Goal: Task Accomplishment & Management: Manage account settings

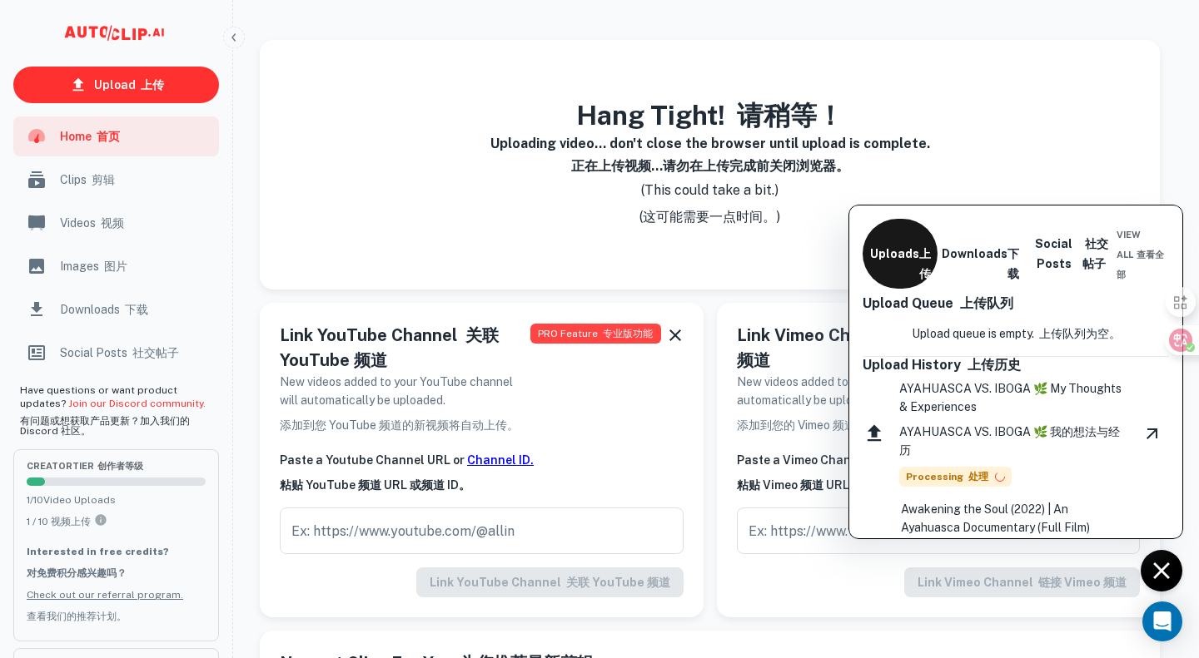
click at [1040, 146] on div at bounding box center [599, 329] width 1199 height 658
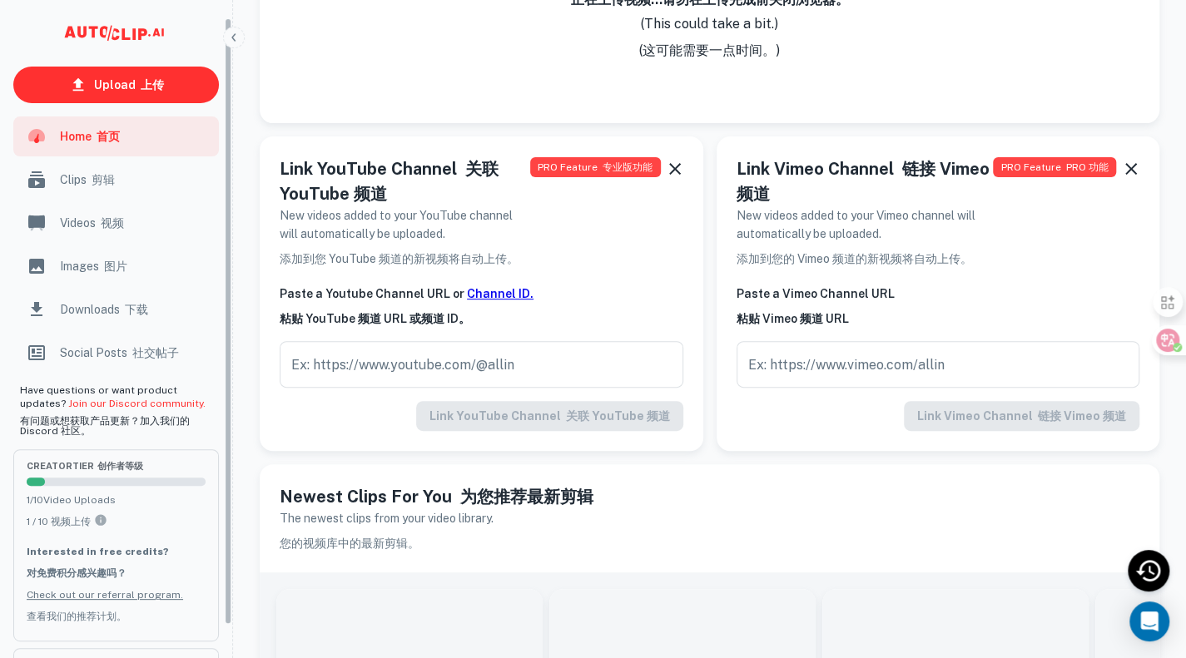
scroll to position [54, 0]
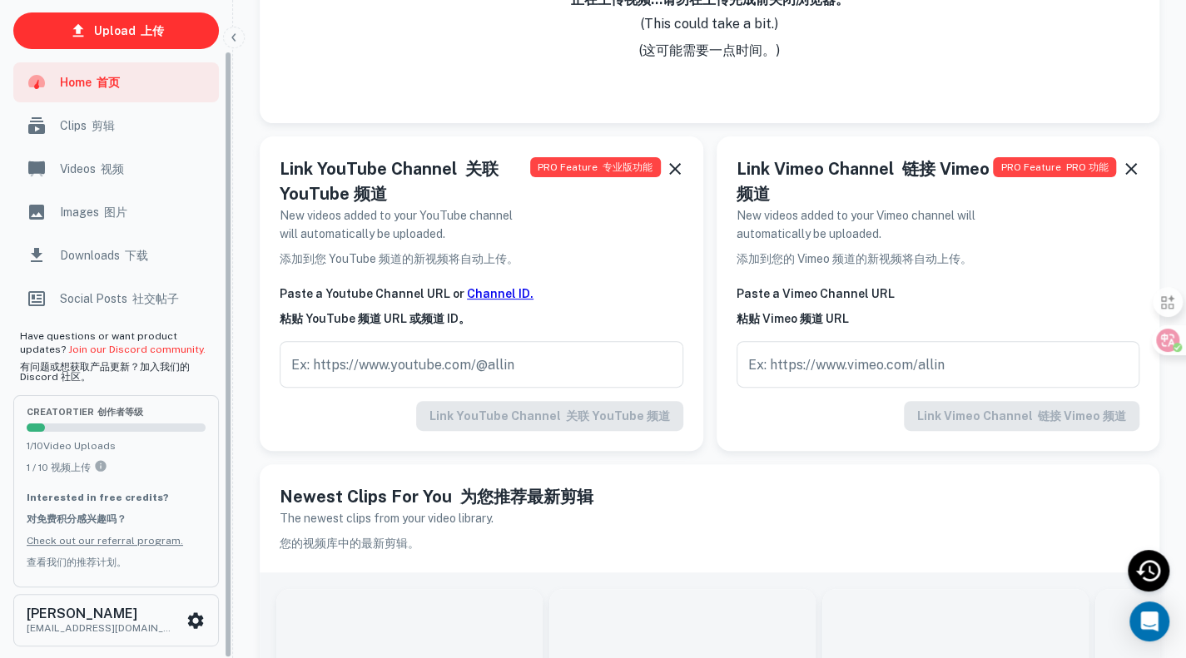
click at [141, 249] on font "下载" at bounding box center [136, 255] width 23 height 13
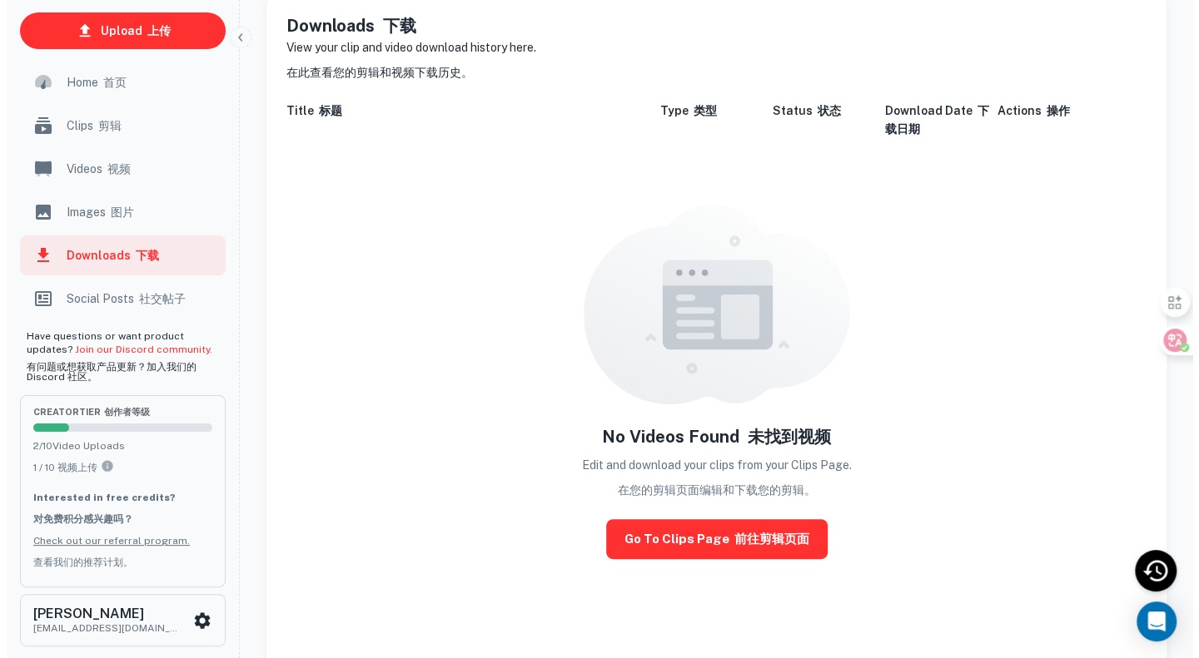
scroll to position [155, 0]
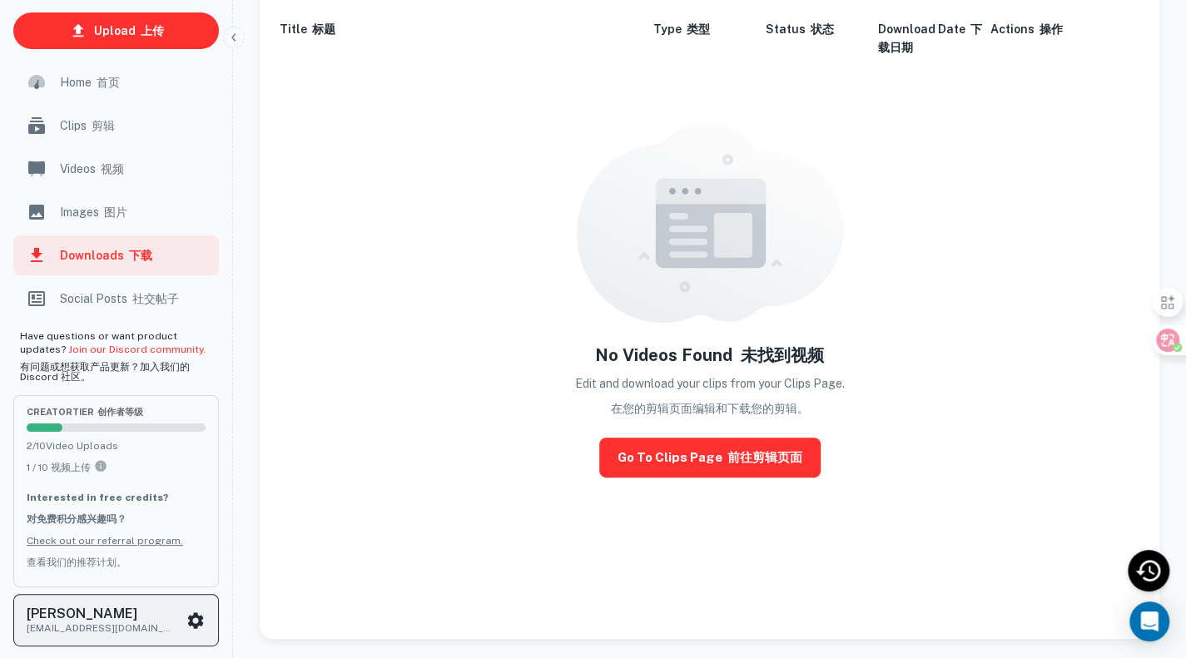
click at [185, 617] on div "[PERSON_NAME] Liu [EMAIL_ADDRESS][DOMAIN_NAME]" at bounding box center [106, 620] width 159 height 30
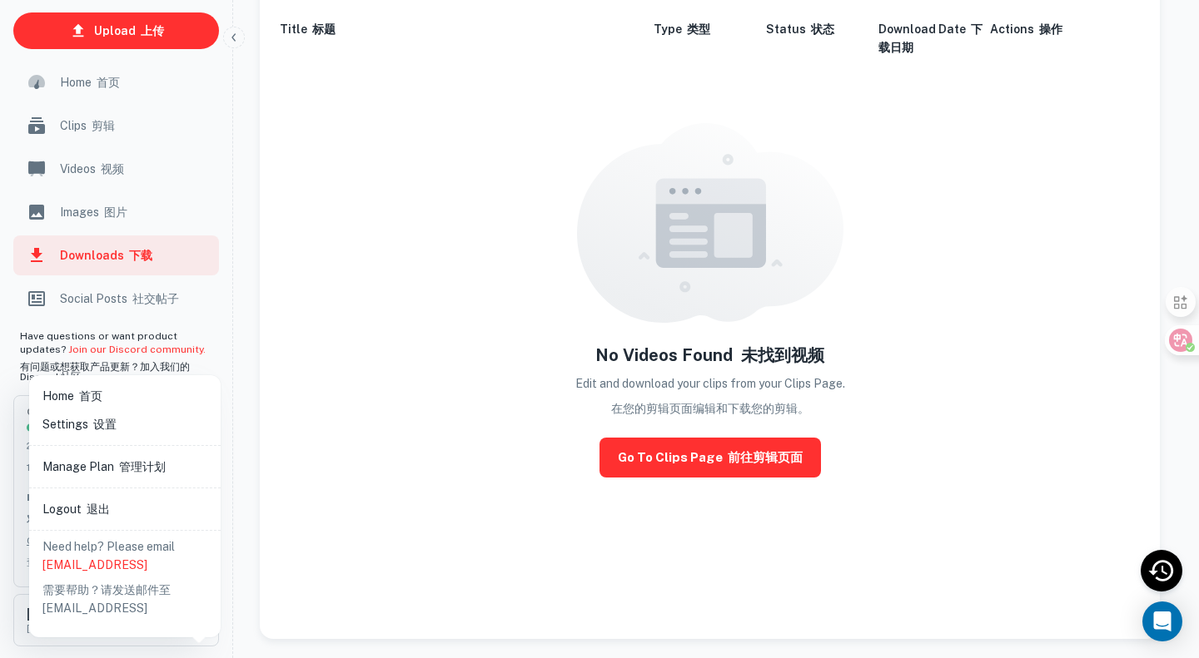
click at [114, 460] on font at bounding box center [116, 466] width 5 height 13
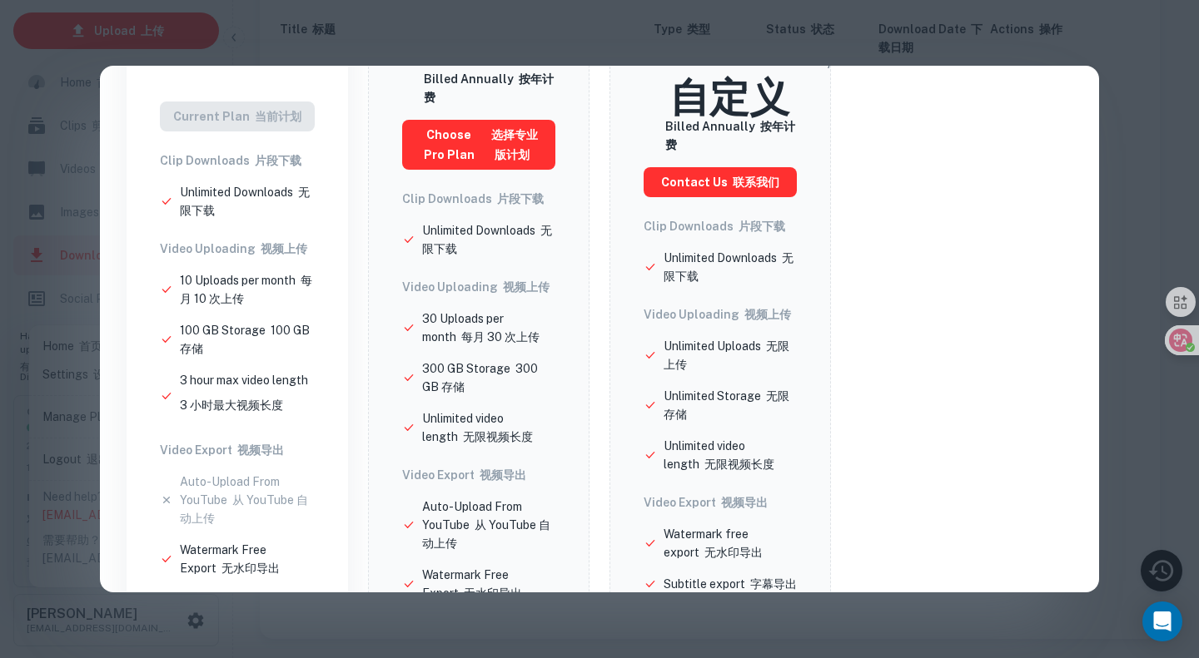
scroll to position [0, 0]
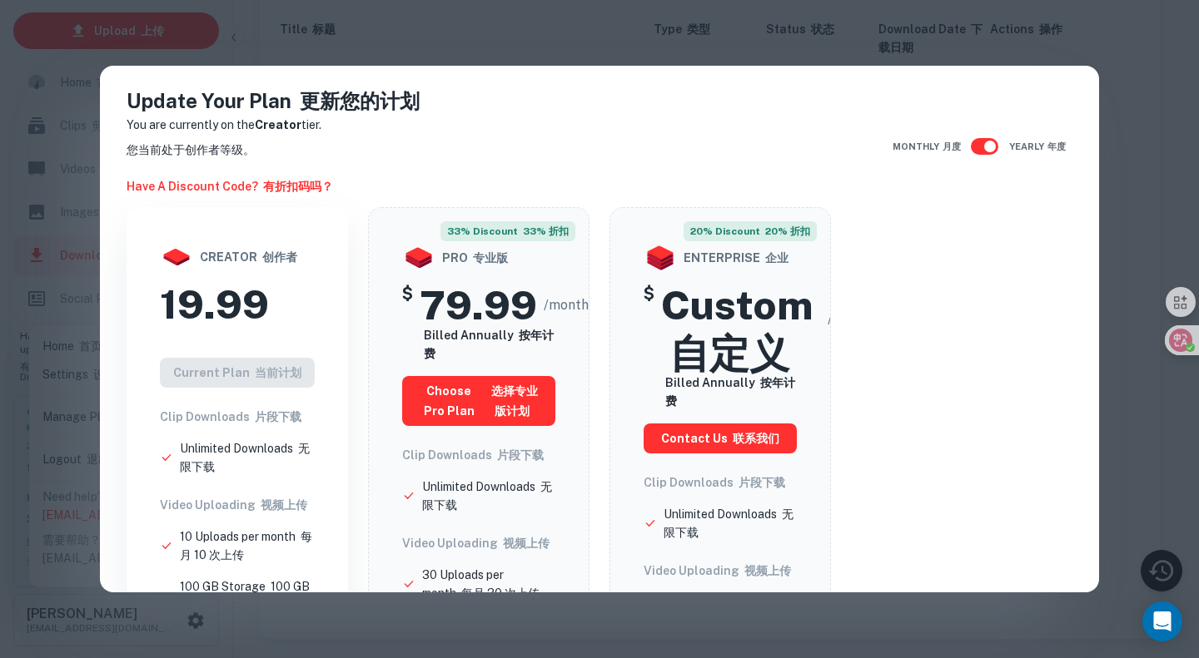
click at [961, 144] on input "checkbox" at bounding box center [989, 147] width 95 height 32
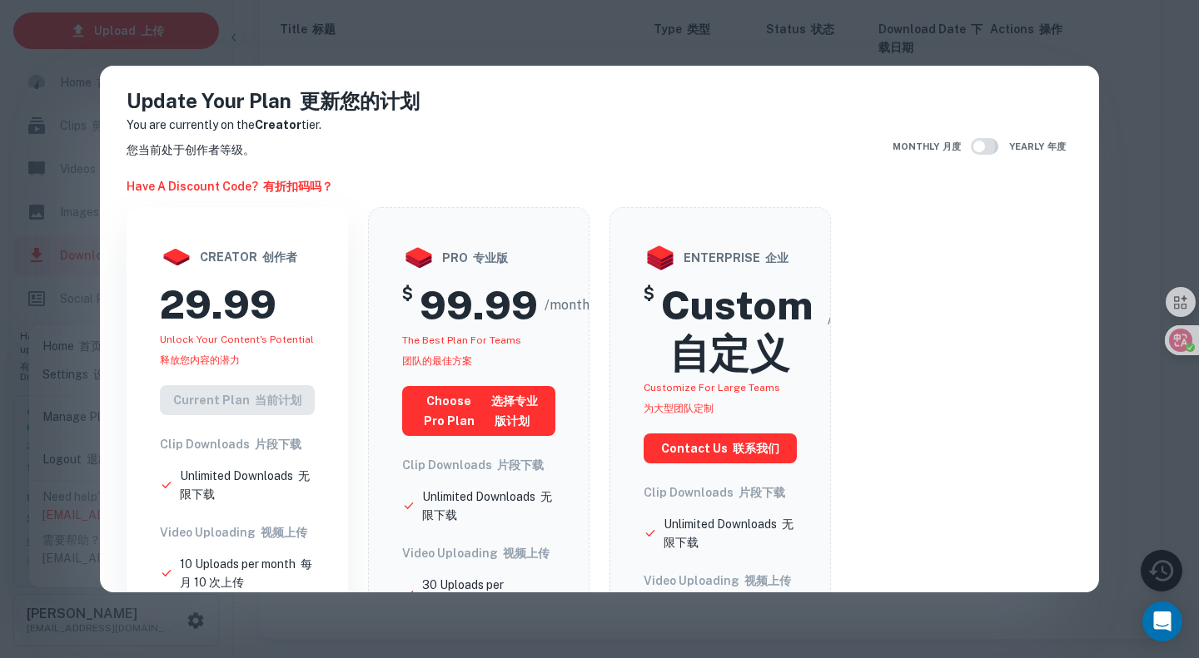
click at [976, 146] on input "checkbox" at bounding box center [978, 147] width 95 height 32
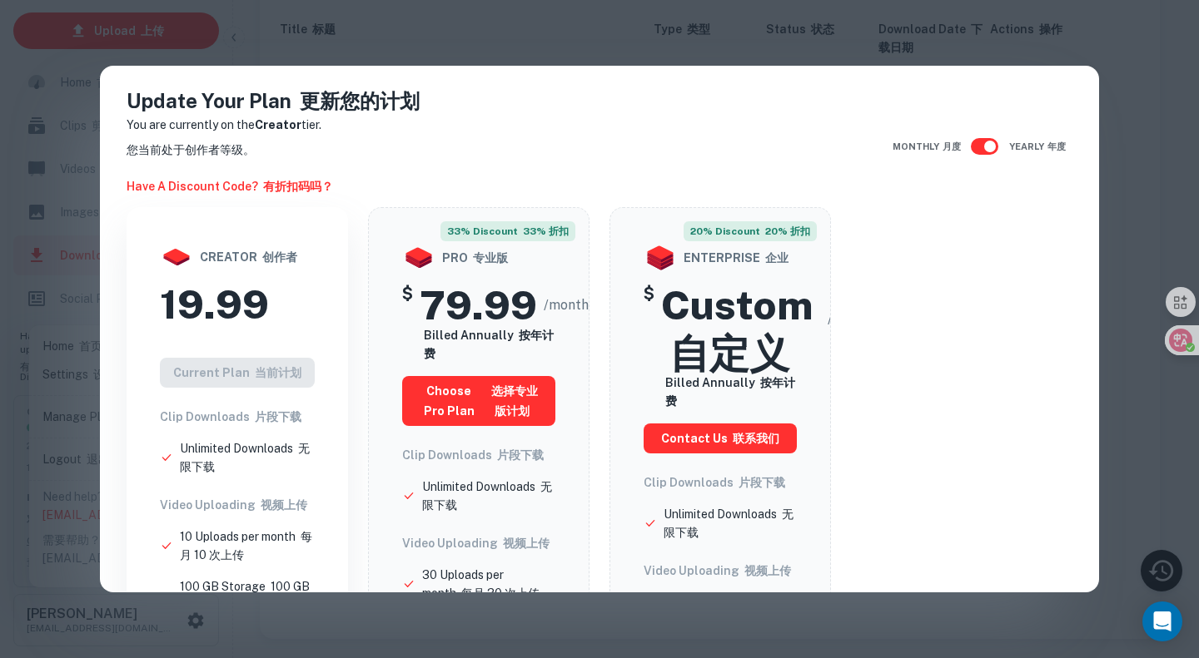
click at [961, 148] on input "checkbox" at bounding box center [989, 147] width 95 height 32
checkbox input "false"
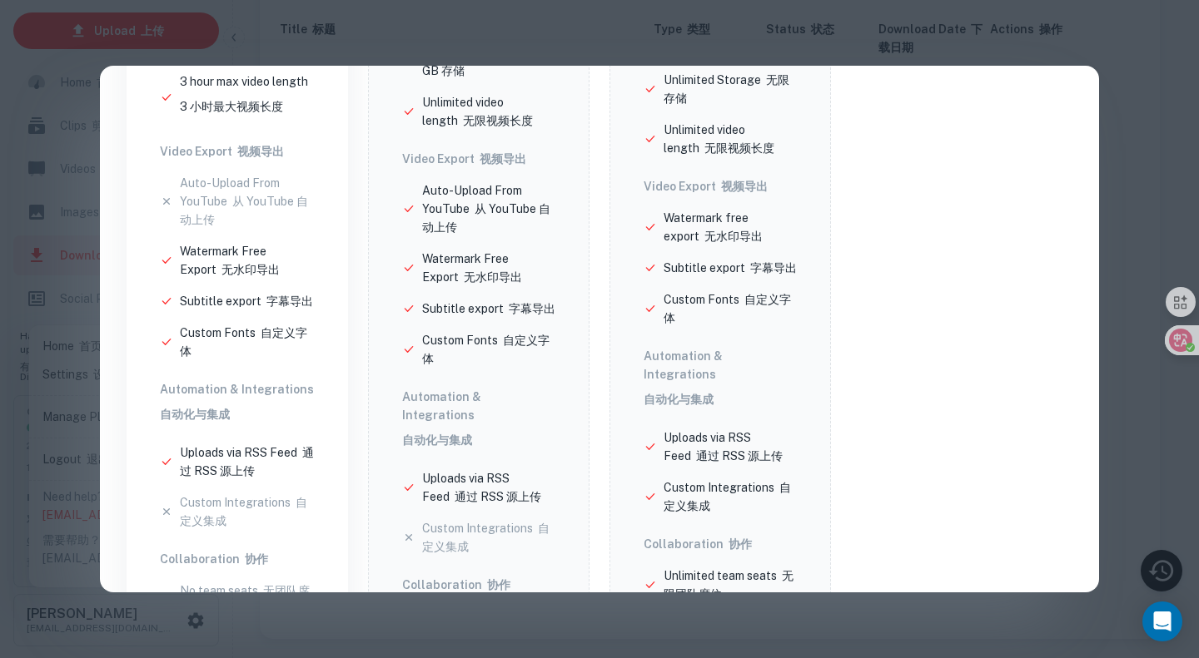
scroll to position [735, 0]
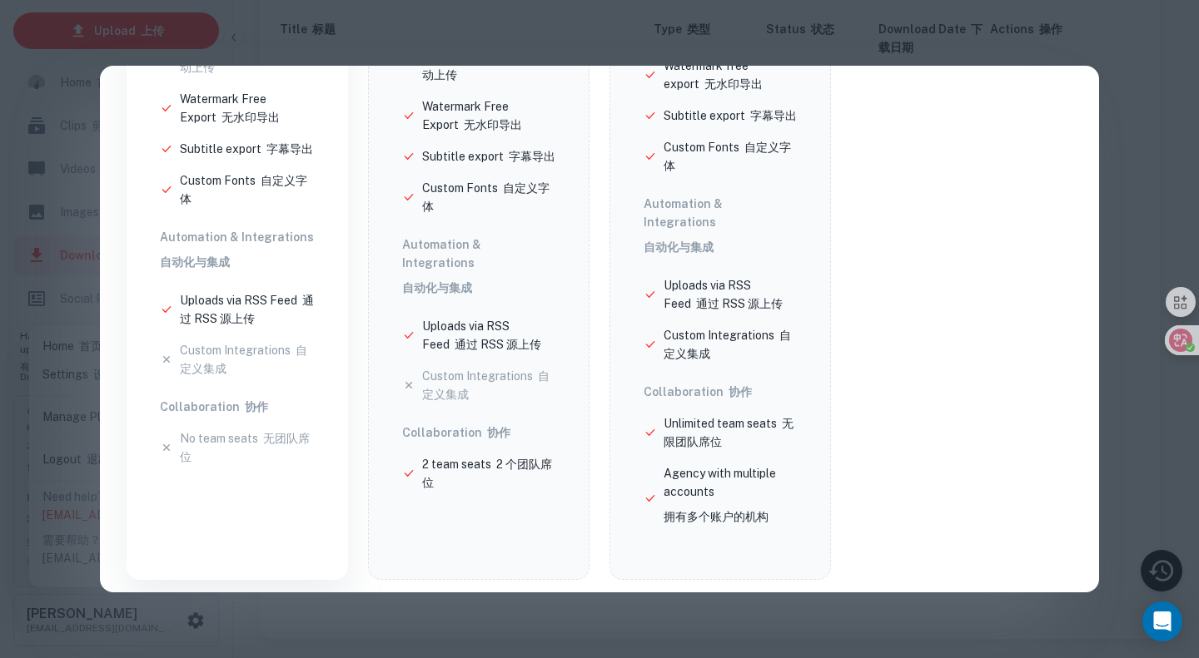
click at [1145, 100] on div "Update Your Plan 更新您的计划 You are currently on the Creator tier. 您当前处于创作者等级。 Have…" at bounding box center [599, 329] width 1199 height 658
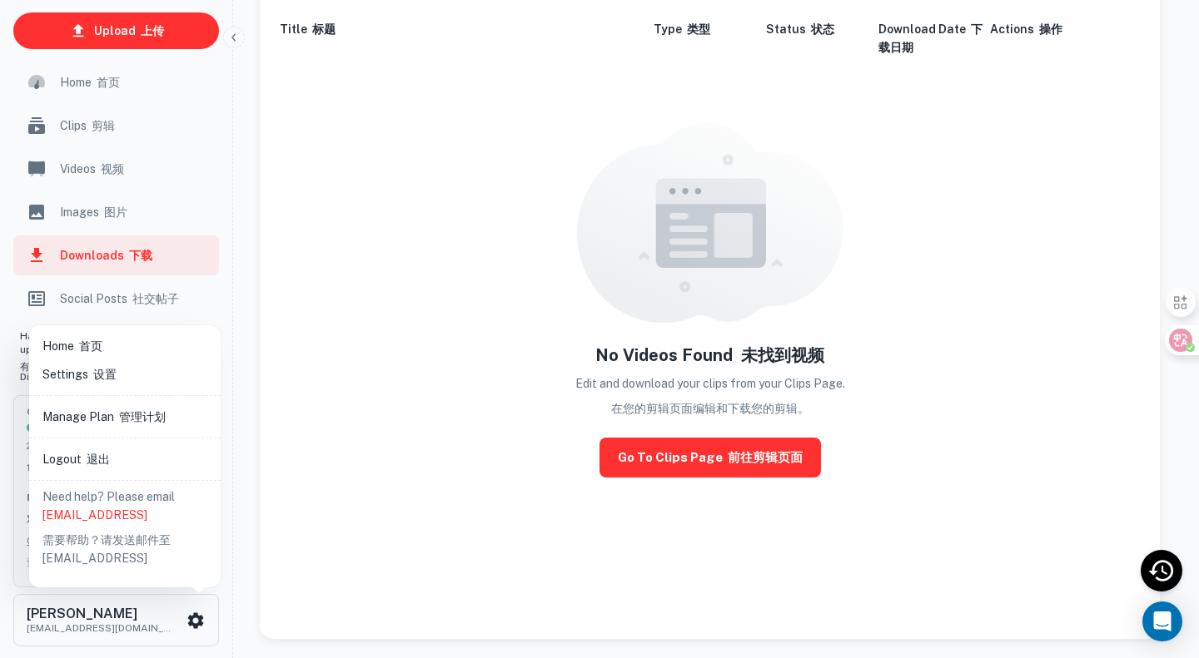
click at [191, 613] on div at bounding box center [599, 329] width 1199 height 658
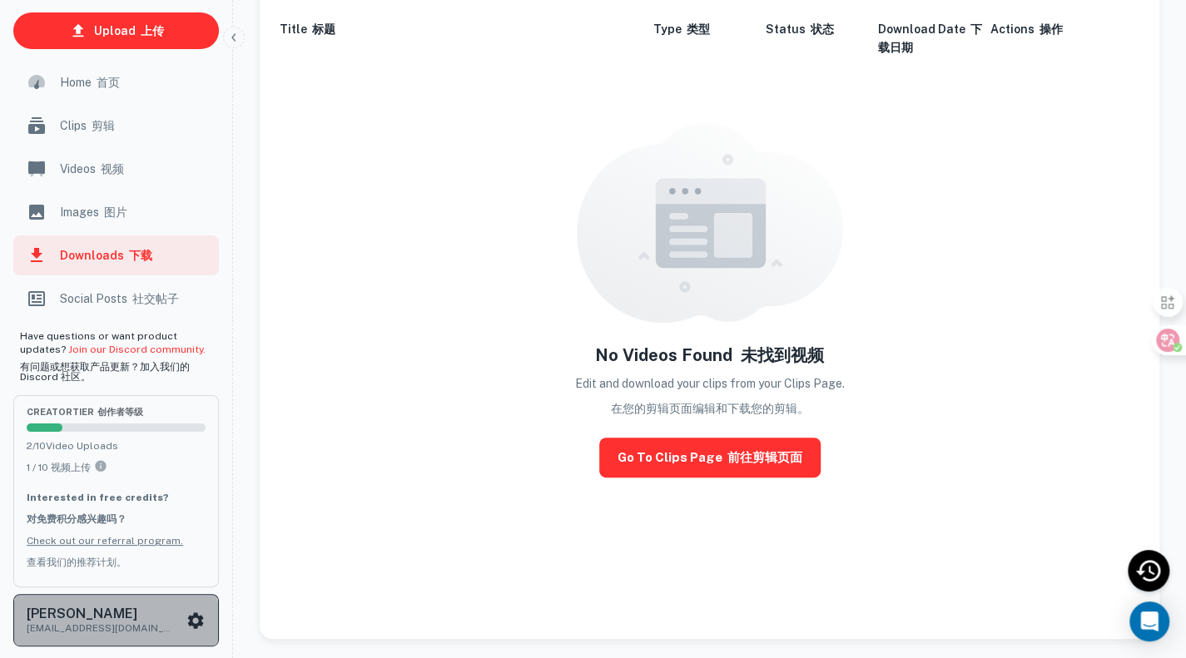
click at [155, 622] on p "[EMAIL_ADDRESS][DOMAIN_NAME]" at bounding box center [102, 628] width 150 height 15
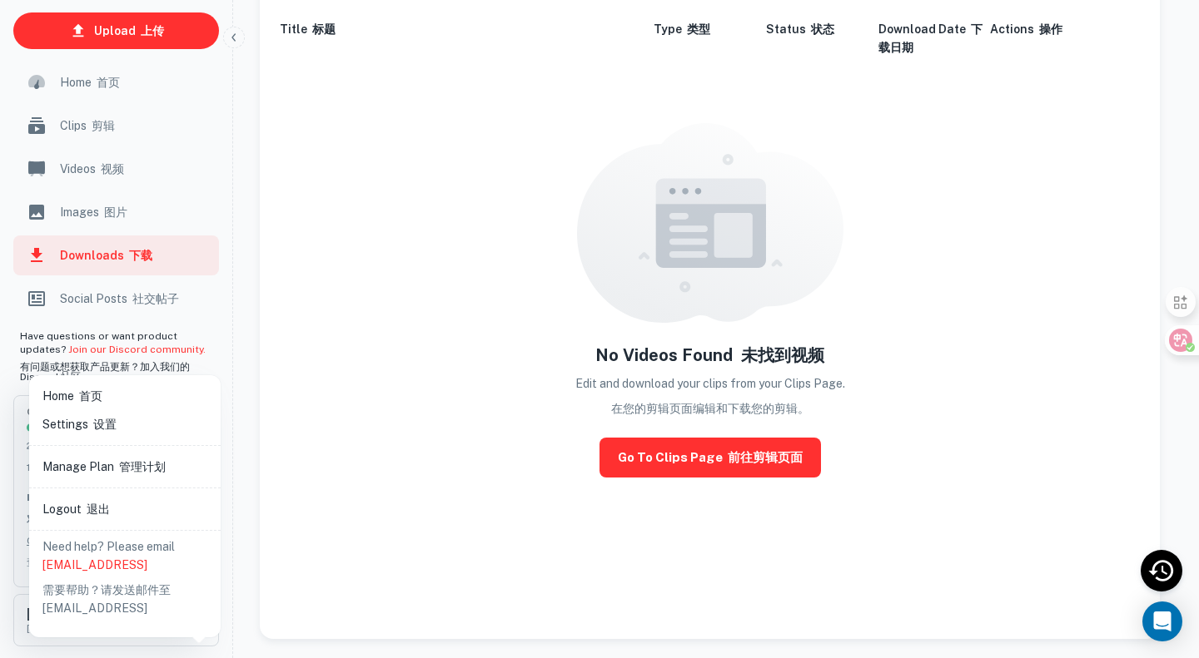
click at [127, 434] on li "Settings 设置" at bounding box center [125, 424] width 178 height 28
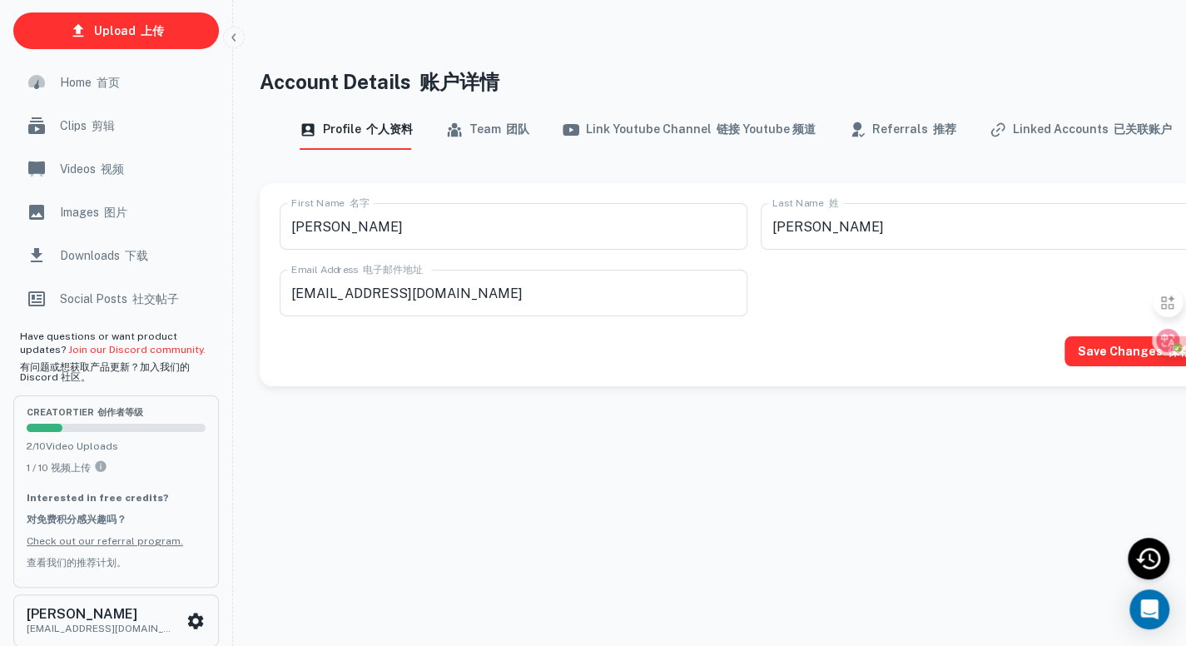
click at [1008, 132] on button "Linked Accounts 已关联账户" at bounding box center [1081, 130] width 182 height 40
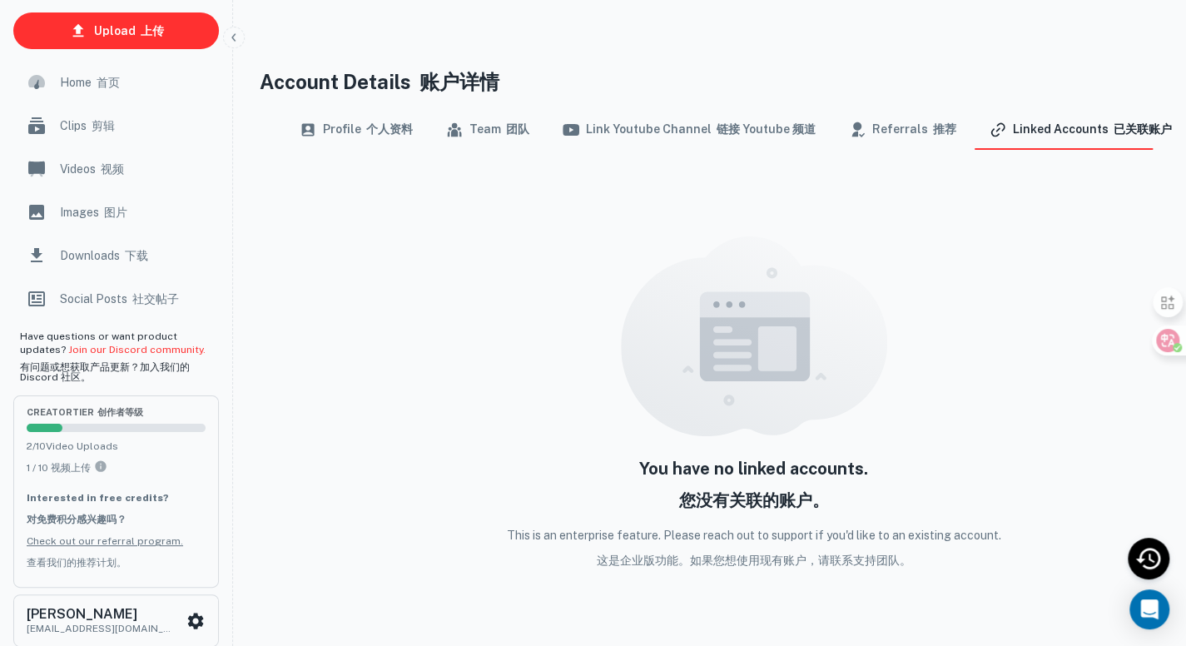
click at [887, 135] on button "Referrals 推荐" at bounding box center [902, 130] width 107 height 40
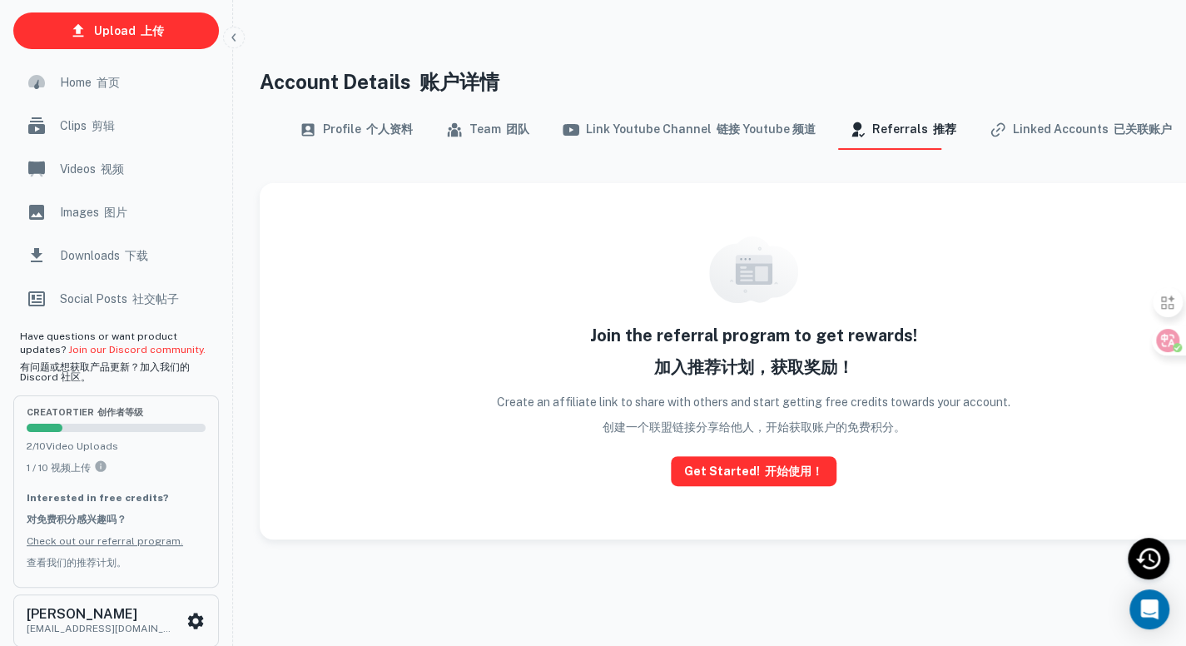
click at [732, 132] on font "链接 Youtube 频道" at bounding box center [766, 128] width 99 height 13
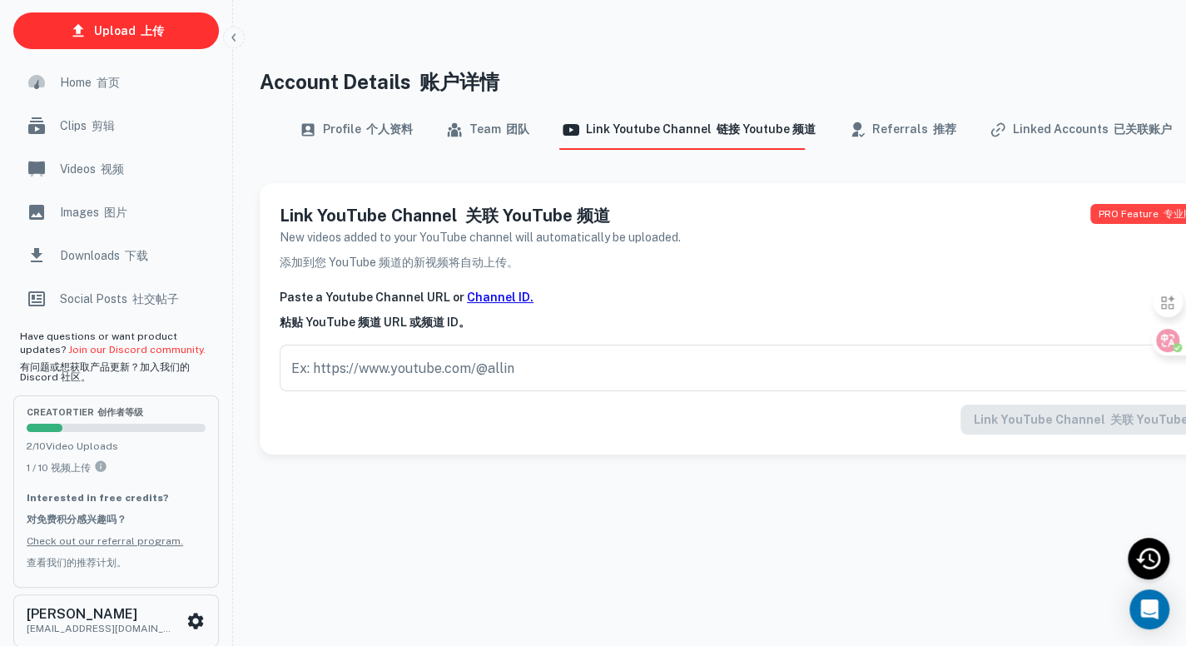
click at [485, 132] on button "Team 团队" at bounding box center [487, 130] width 83 height 40
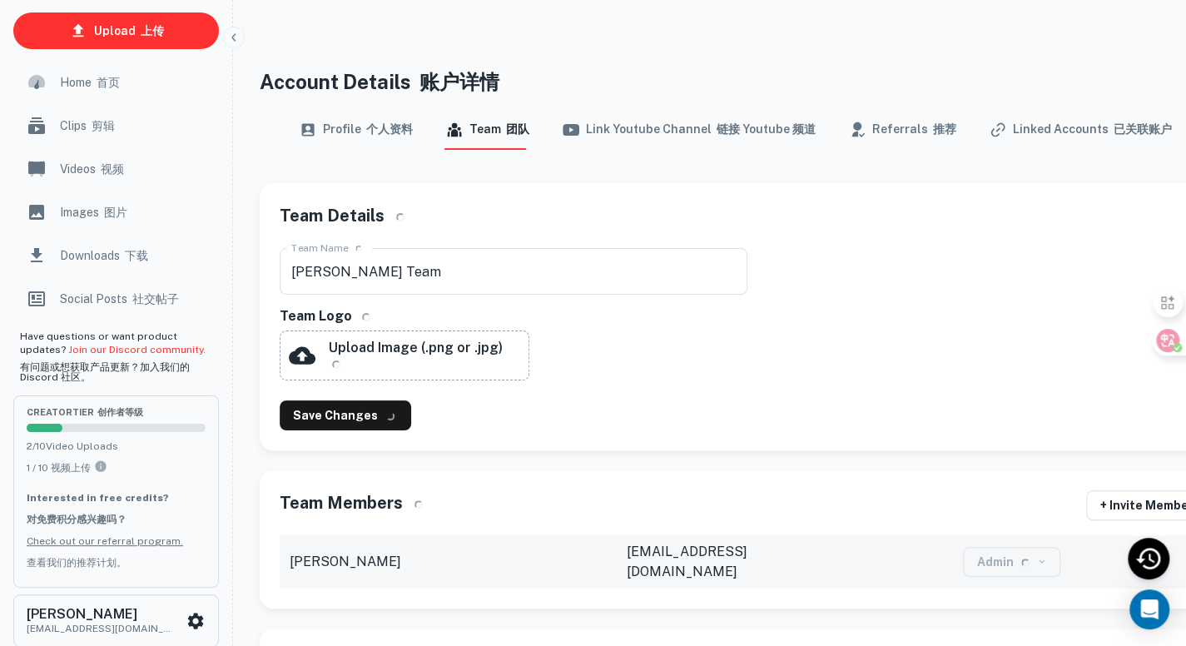
click at [365, 138] on button "Profile 个人资料" at bounding box center [356, 130] width 113 height 40
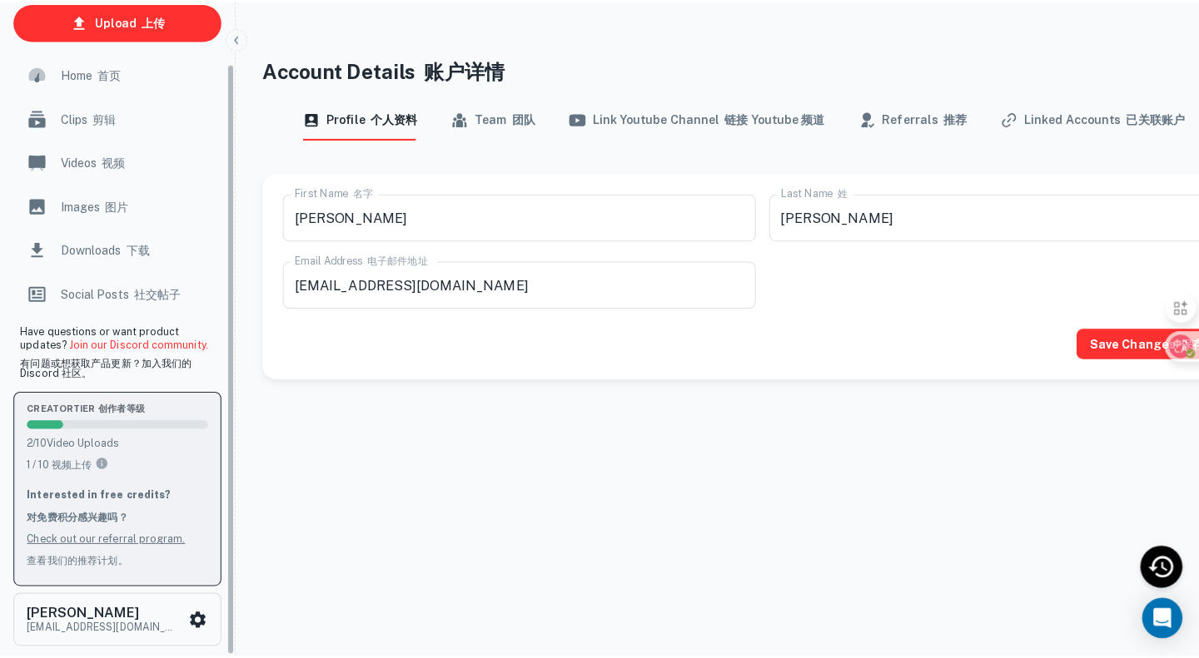
scroll to position [67, 0]
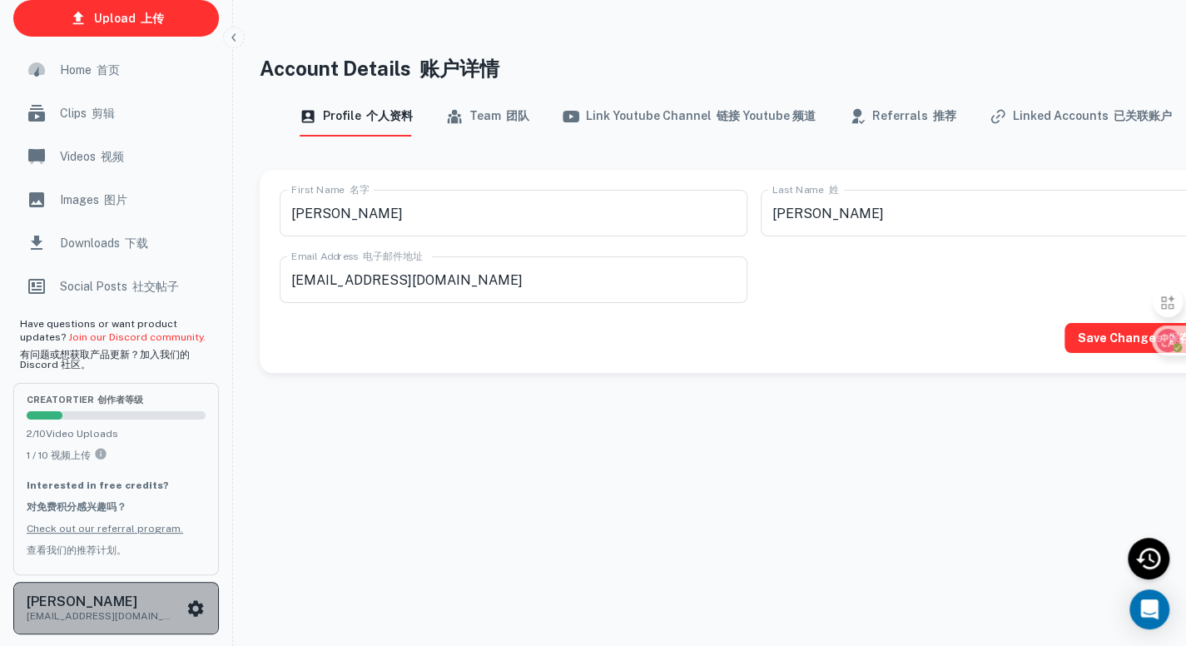
click at [193, 603] on icon "scrollable content" at bounding box center [196, 608] width 16 height 16
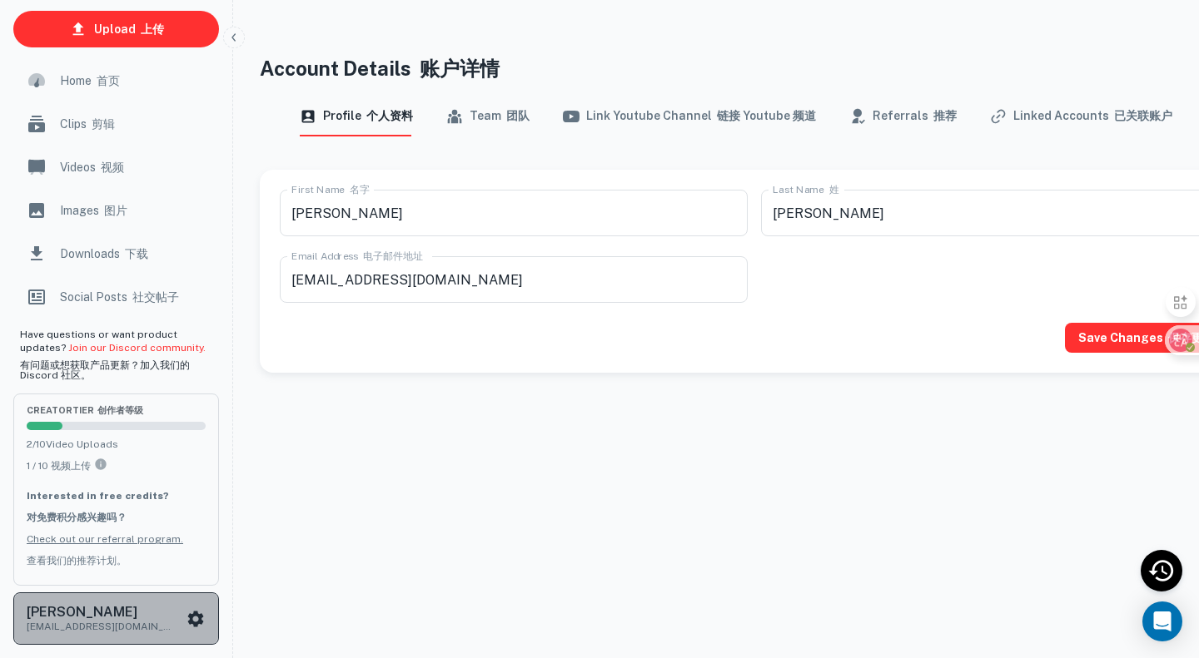
scroll to position [54, 0]
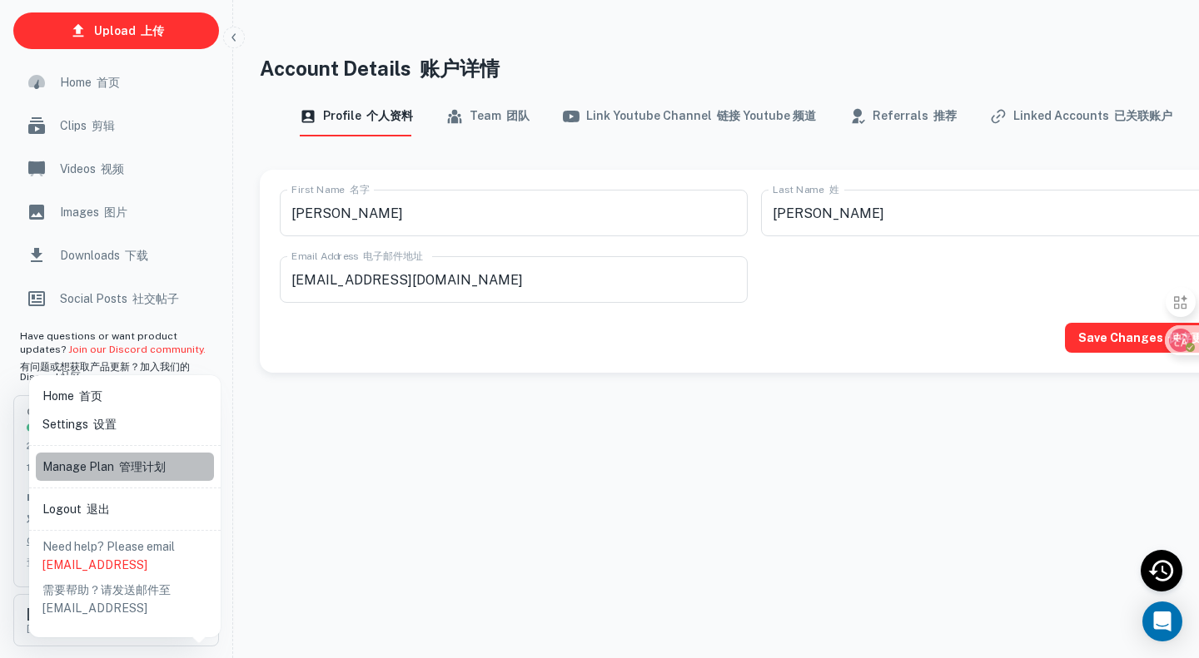
click at [113, 476] on li "Manage Plan 管理计划" at bounding box center [125, 467] width 178 height 28
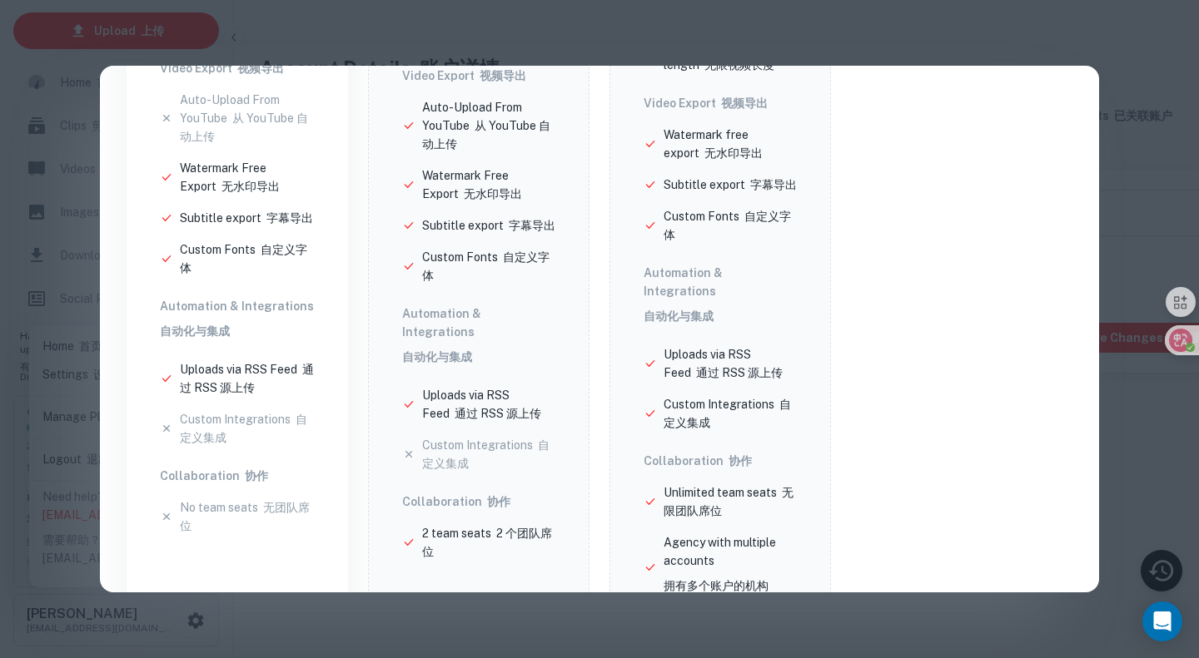
scroll to position [735, 0]
